Goal: Task Accomplishment & Management: Manage account settings

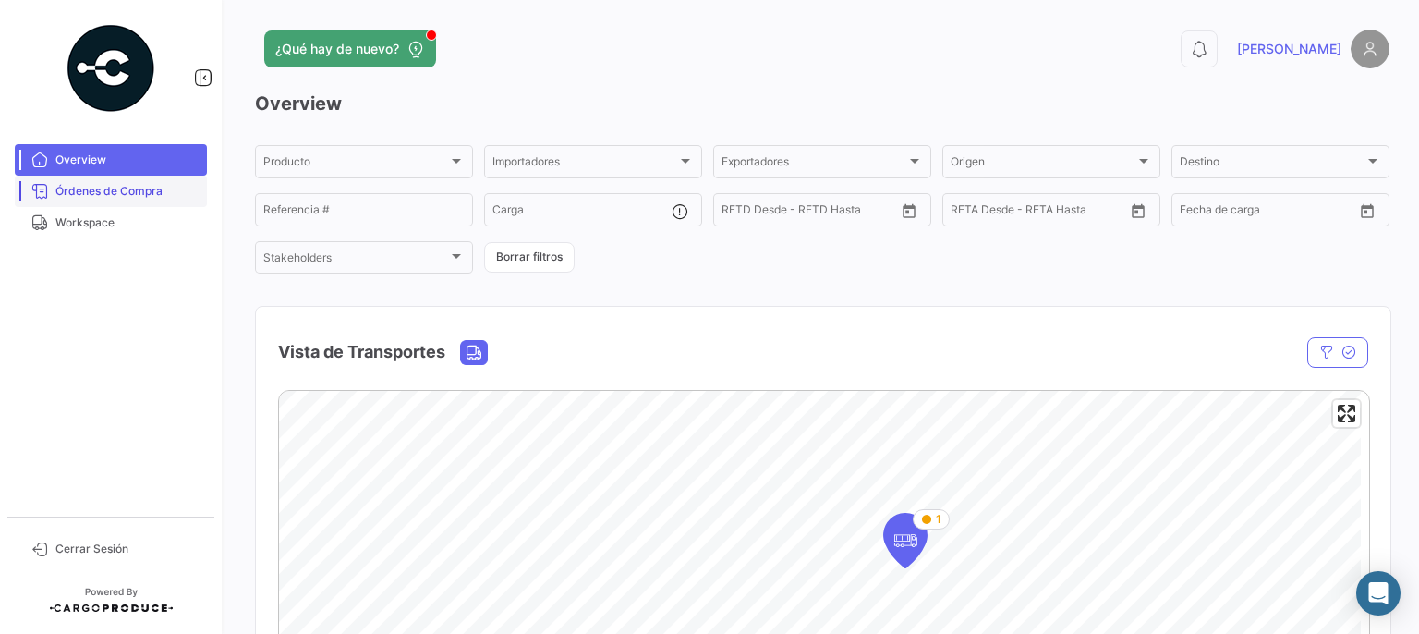
click at [115, 196] on span "Órdenes de Compra" at bounding box center [127, 191] width 144 height 17
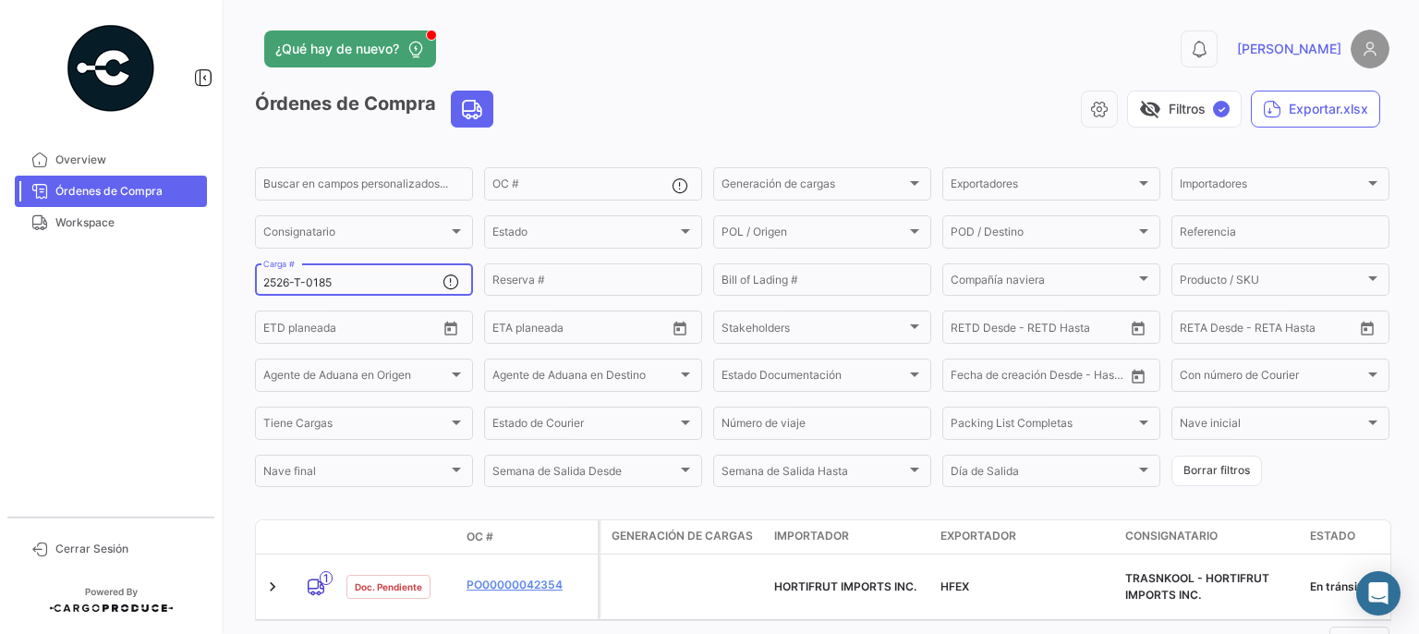
click at [374, 277] on div "2526-T-0185 Carga #" at bounding box center [352, 278] width 179 height 36
type input "2526-T-0189"
click at [617, 53] on div "¿Qué hay de nuevo?" at bounding box center [566, 48] width 623 height 37
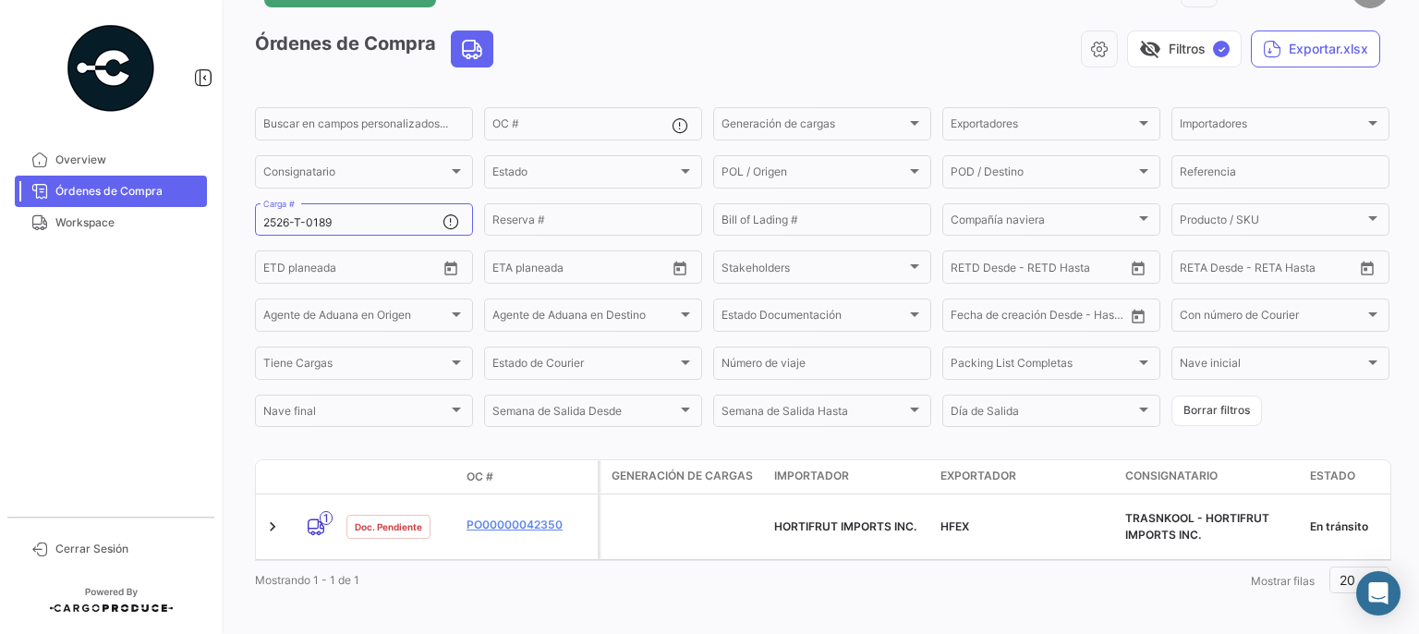
scroll to position [68, 0]
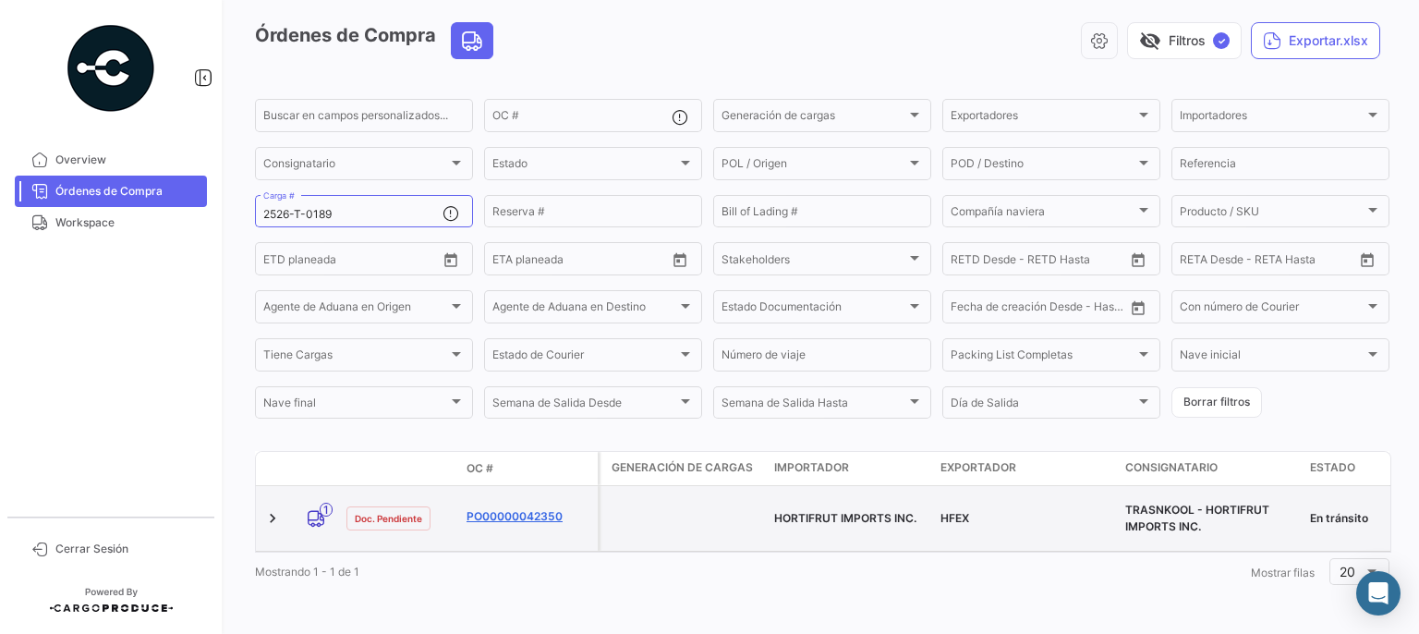
click at [554, 508] on link "PO00000042350" at bounding box center [528, 516] width 124 height 17
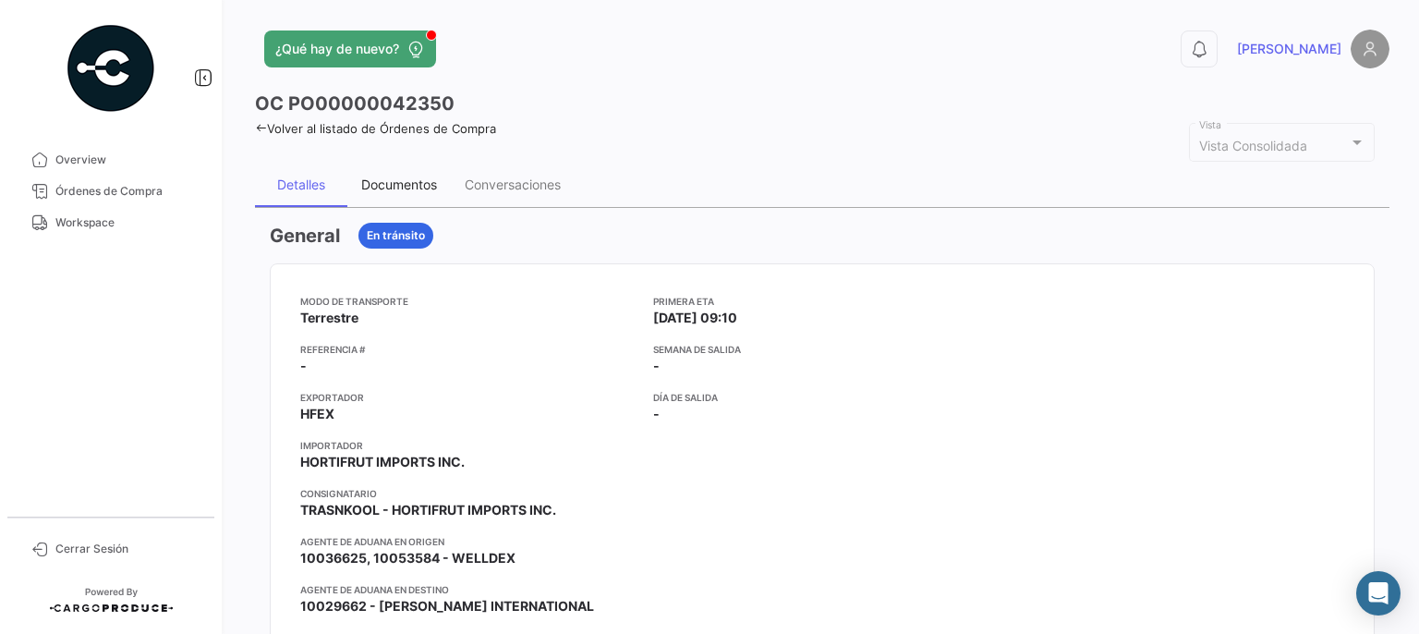
click at [423, 179] on div "Documentos" at bounding box center [399, 184] width 76 height 16
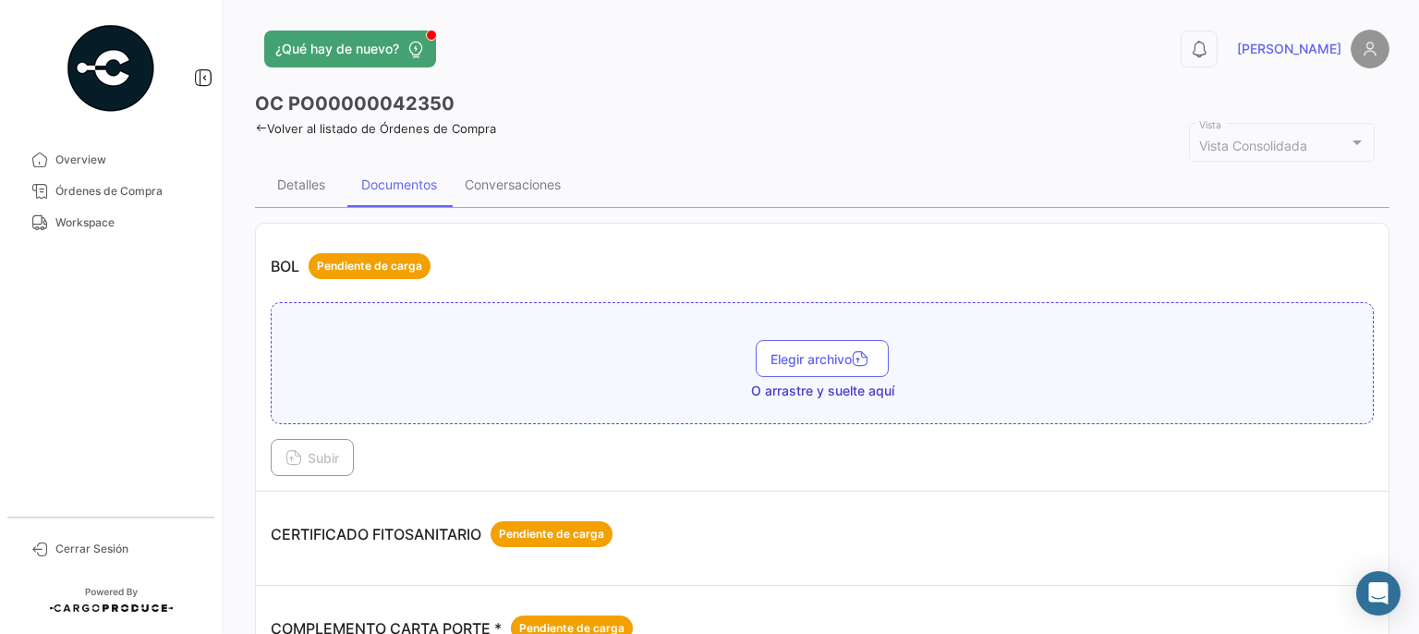
scroll to position [369, 0]
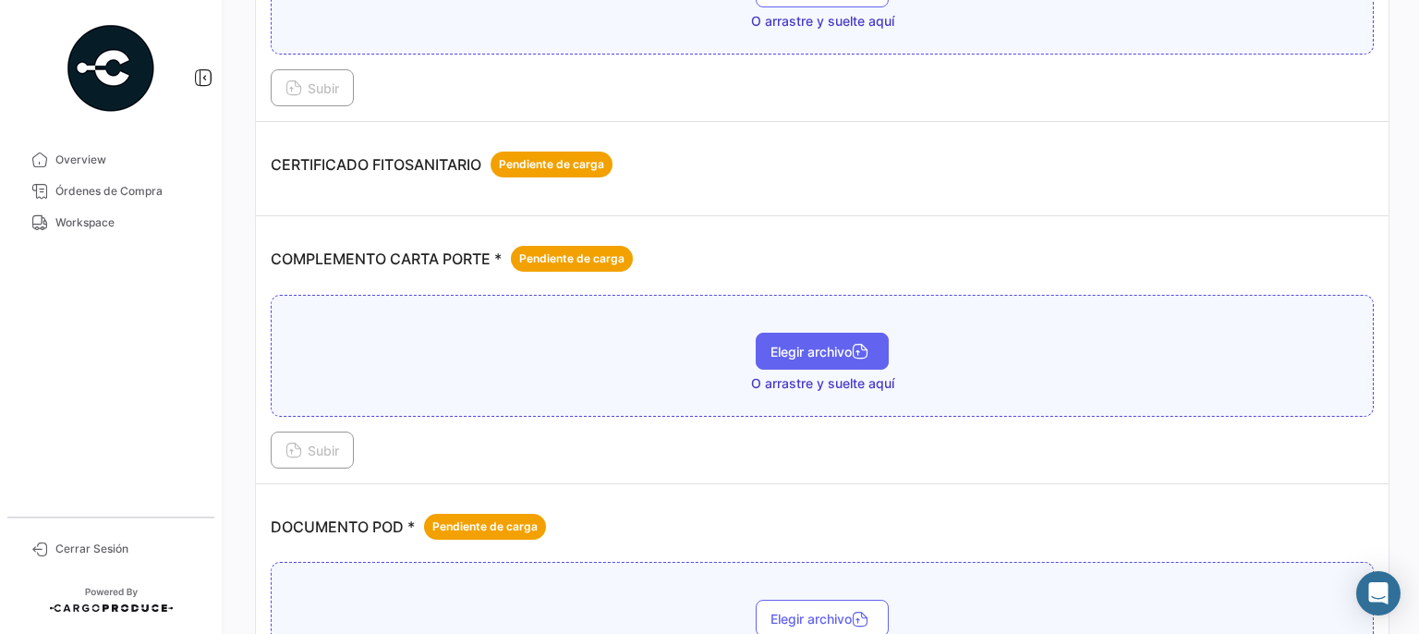
click at [771, 347] on span "Elegir archivo" at bounding box center [821, 352] width 103 height 16
click at [774, 349] on span "Elegir archivo" at bounding box center [821, 352] width 103 height 16
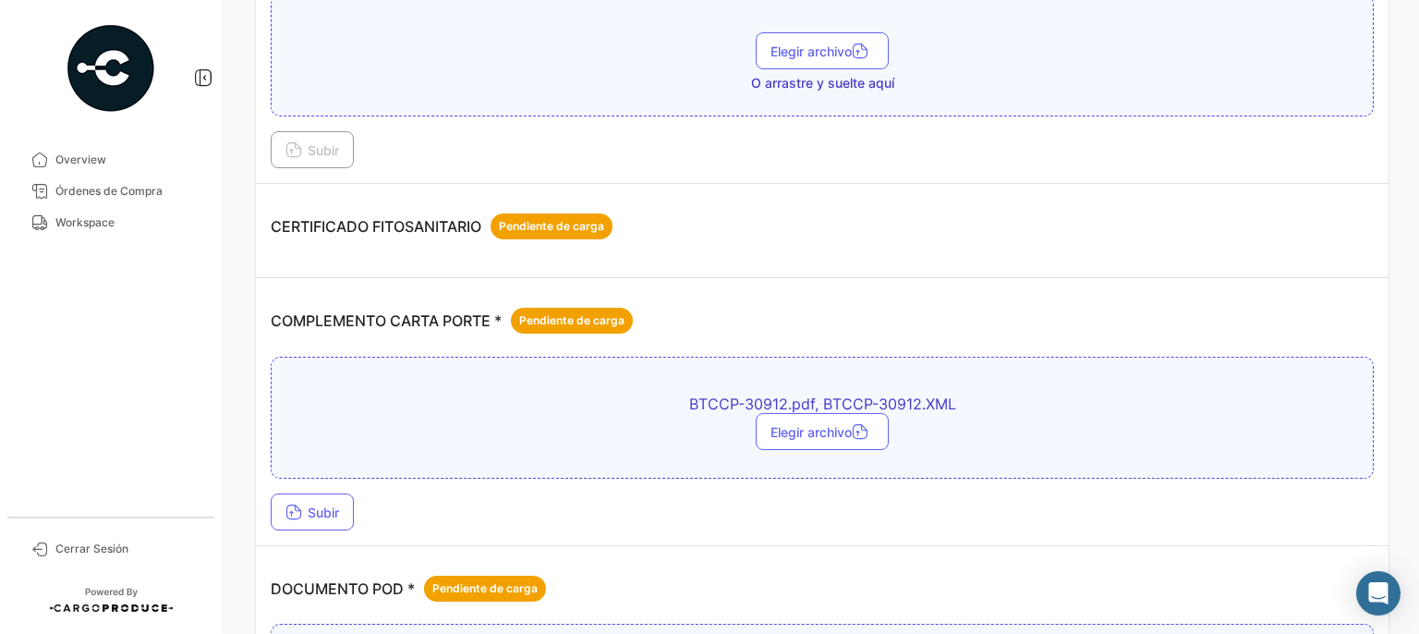
scroll to position [277, 0]
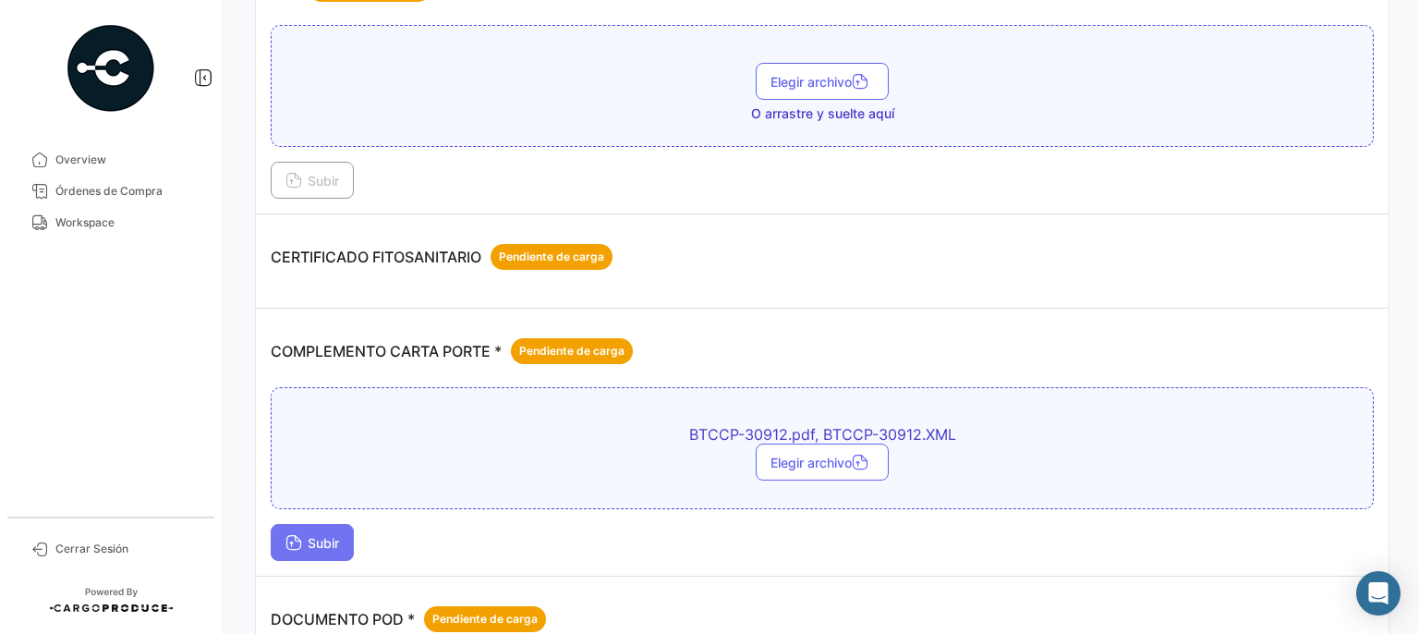
click at [317, 537] on span "Subir" at bounding box center [312, 543] width 54 height 16
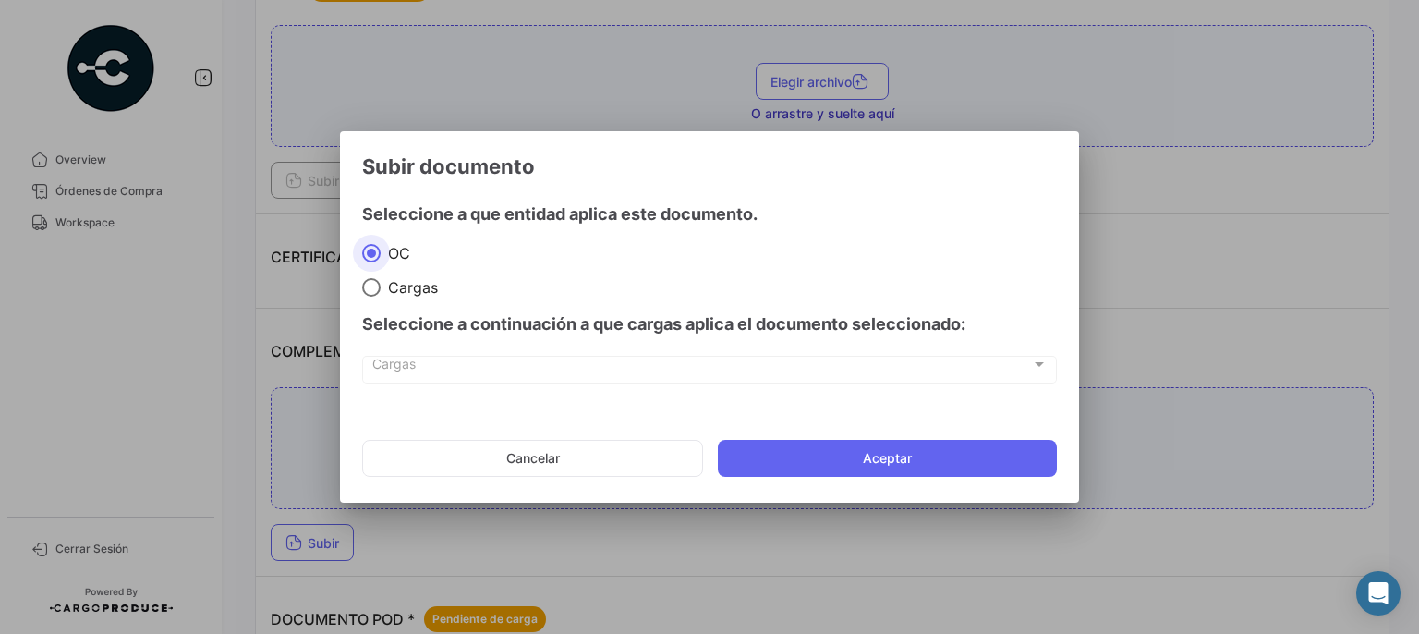
click at [376, 293] on span at bounding box center [371, 287] width 18 height 18
click at [376, 293] on input "Cargas" at bounding box center [371, 287] width 18 height 18
radio input "true"
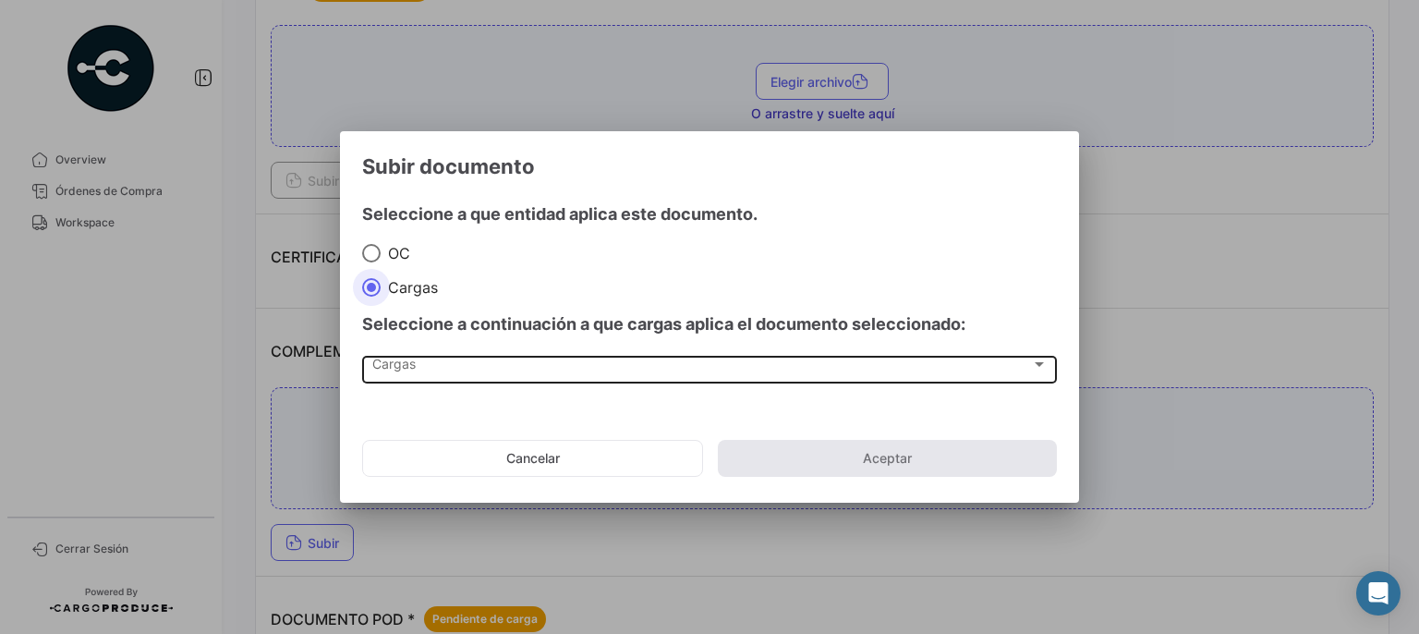
click at [395, 363] on span "Cargas" at bounding box center [701, 368] width 658 height 16
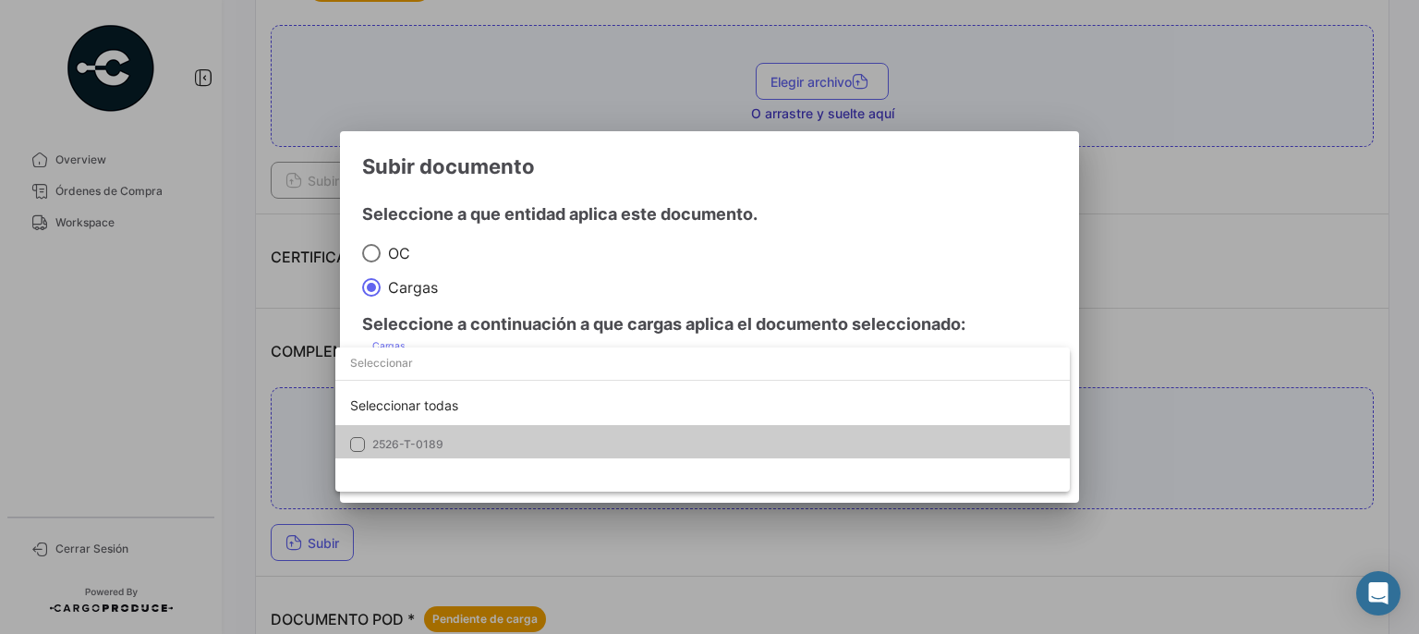
click at [350, 445] on mat-pseudo-checkbox at bounding box center [357, 444] width 15 height 15
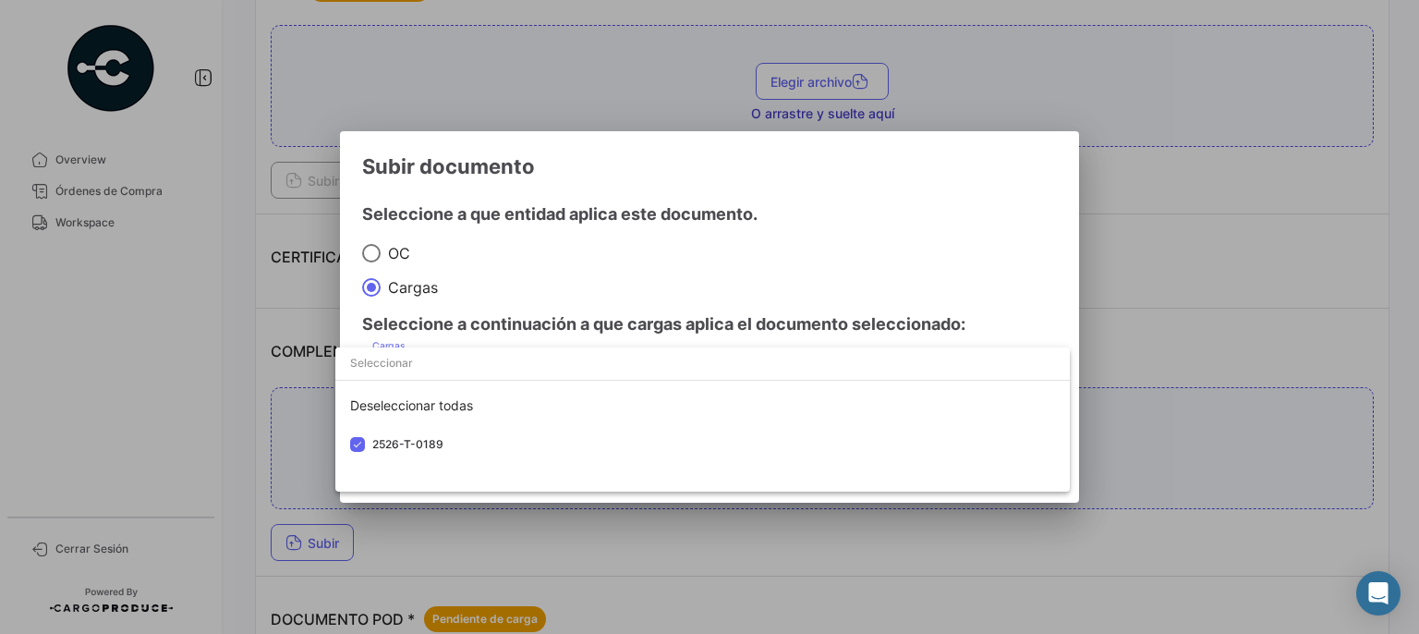
click at [963, 284] on div at bounding box center [709, 317] width 1419 height 634
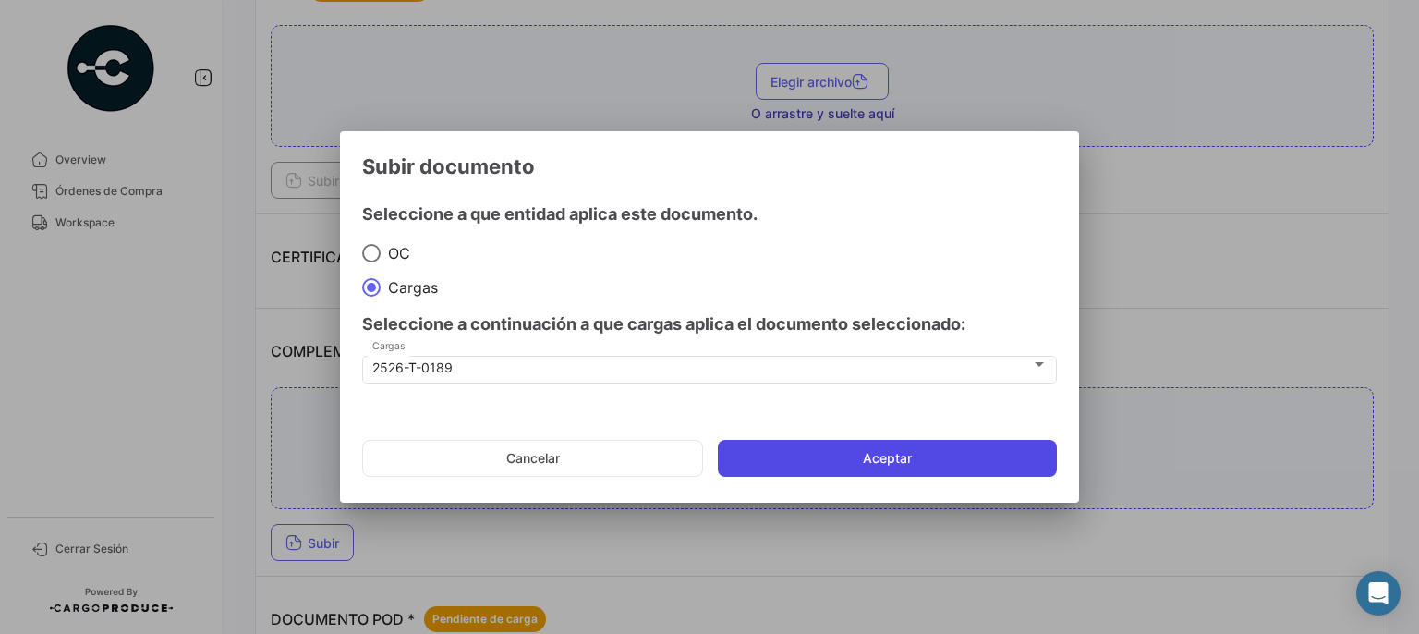
click at [871, 462] on button "Aceptar" at bounding box center [887, 458] width 339 height 37
